Goal: Information Seeking & Learning: Learn about a topic

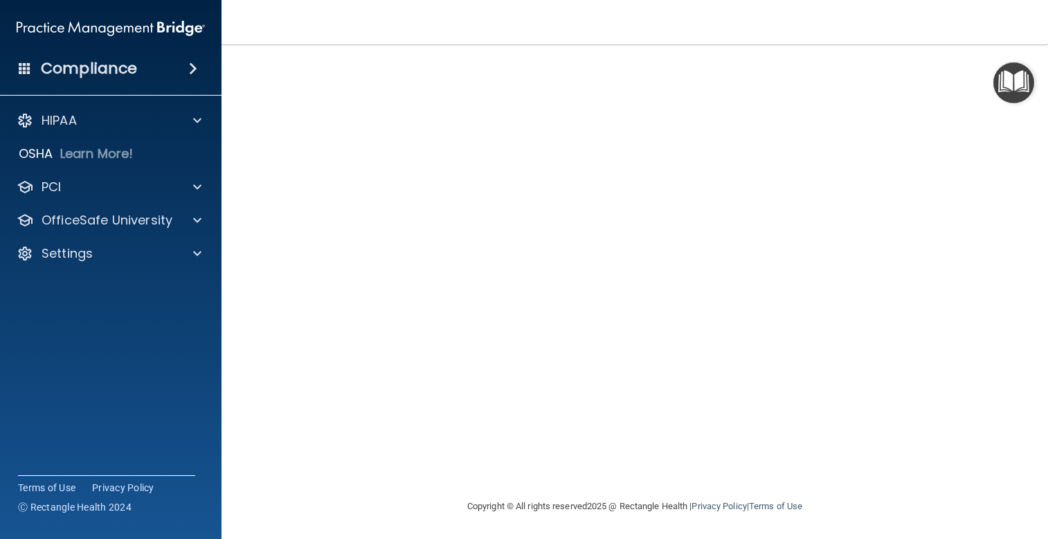
scroll to position [78, 0]
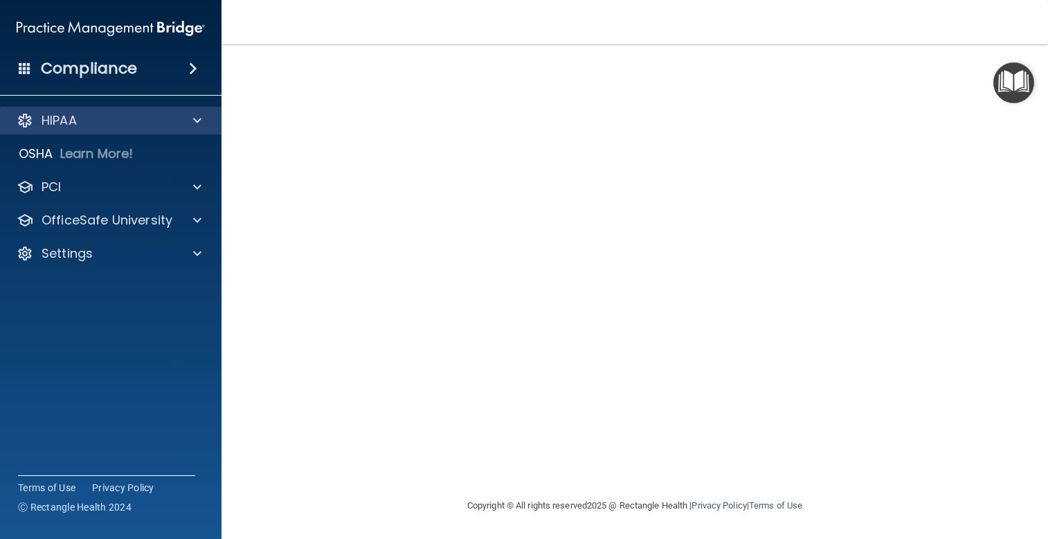
click at [199, 109] on div "HIPAA" at bounding box center [111, 121] width 222 height 28
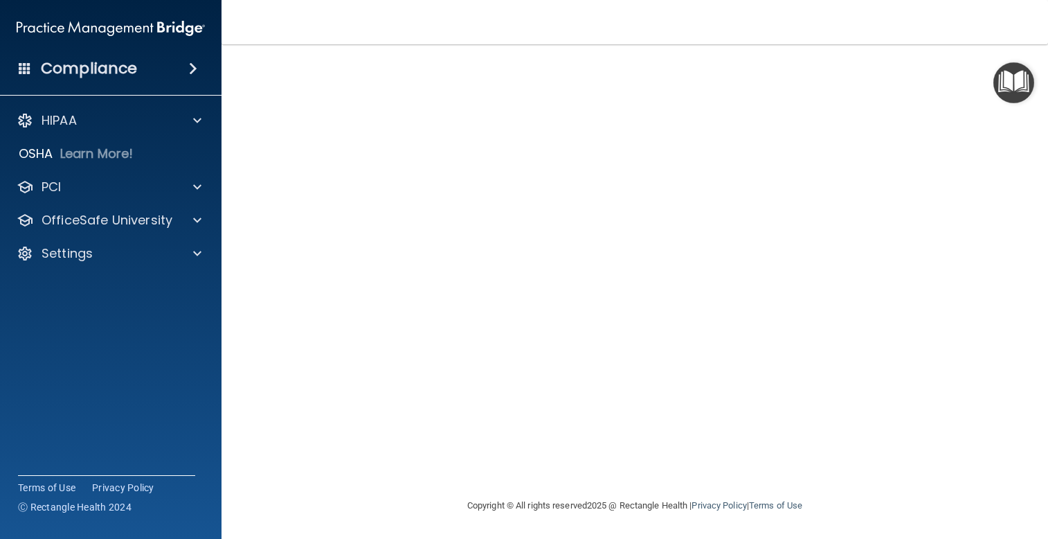
click at [194, 65] on span at bounding box center [193, 68] width 8 height 17
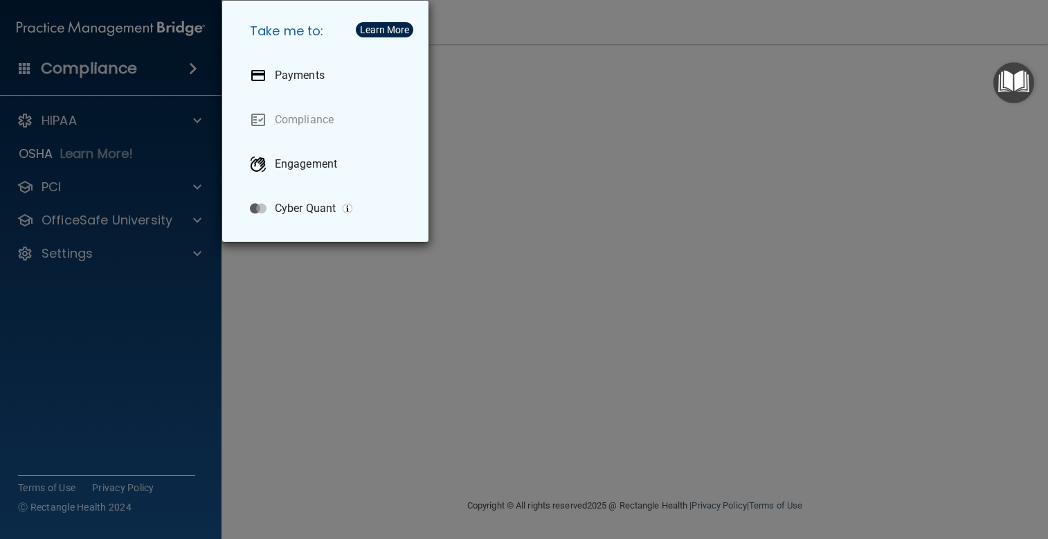
click at [891, 174] on div "Take me to: Payments Compliance Engagement Cyber Quant" at bounding box center [524, 269] width 1048 height 539
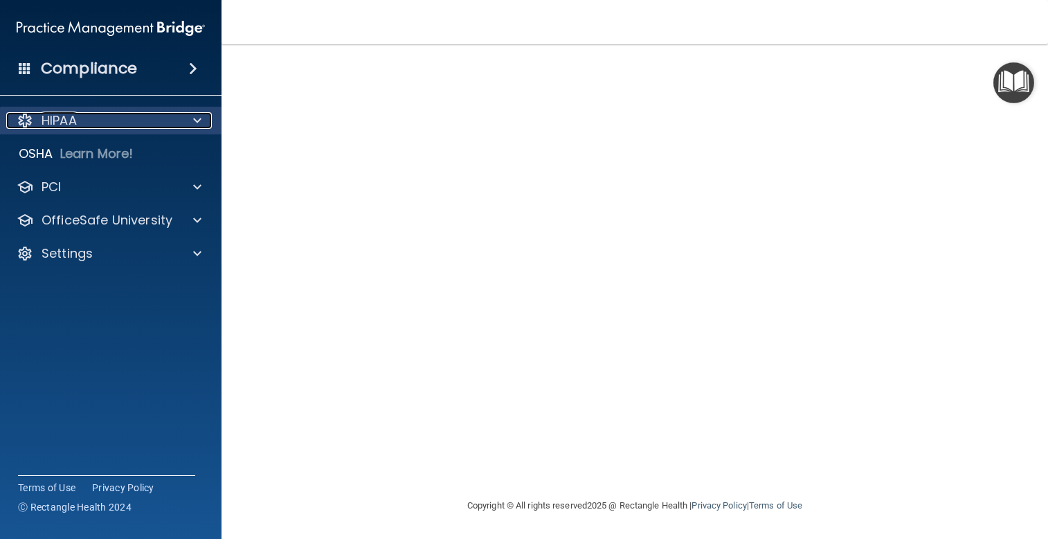
click at [195, 125] on span at bounding box center [197, 120] width 8 height 17
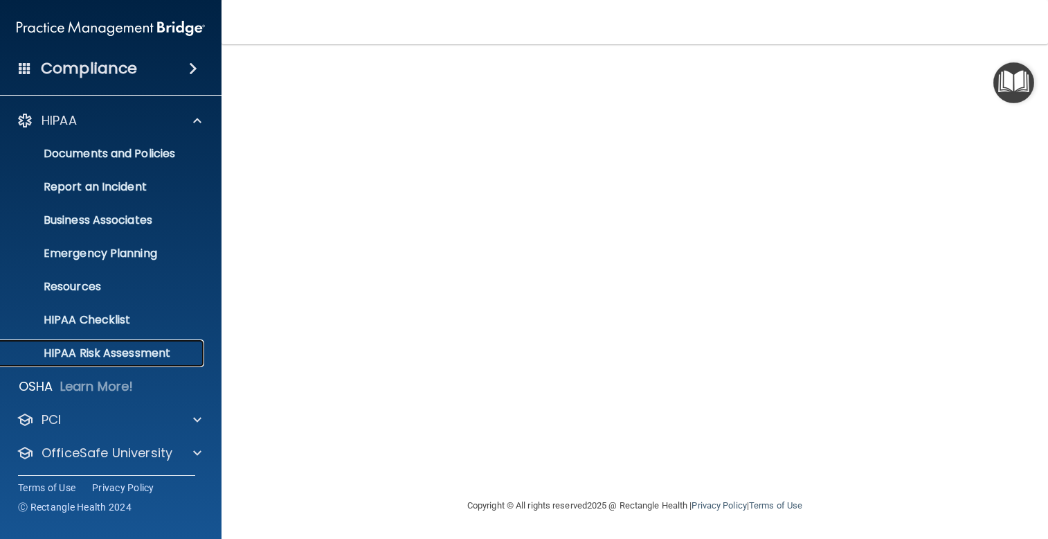
click at [148, 353] on p "HIPAA Risk Assessment" at bounding box center [103, 353] width 189 height 14
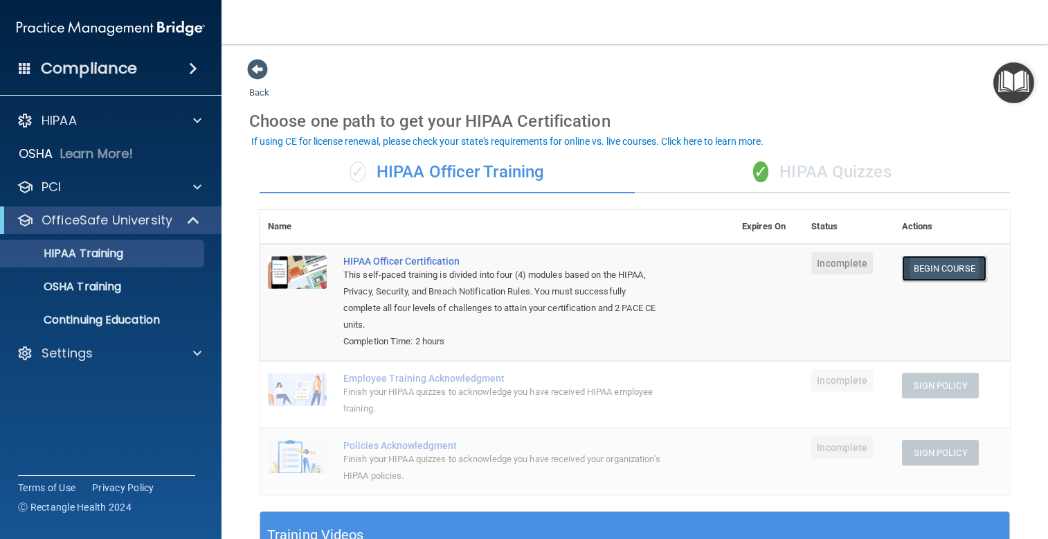
click at [923, 267] on link "Begin Course" at bounding box center [944, 269] width 84 height 26
click at [924, 32] on nav "Toggle navigation [PERSON_NAME] [EMAIL_ADDRESS][DOMAIN_NAME] Manage My Enterpri…" at bounding box center [635, 22] width 827 height 44
